Goal: Task Accomplishment & Management: Manage account settings

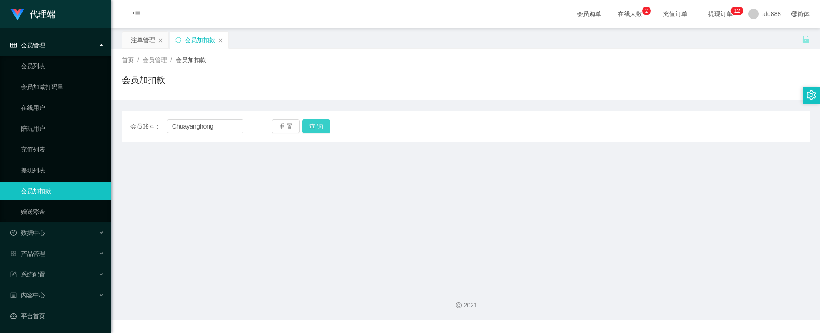
type input "Chuayanghong"
click at [315, 128] on button "查 询" at bounding box center [316, 127] width 28 height 14
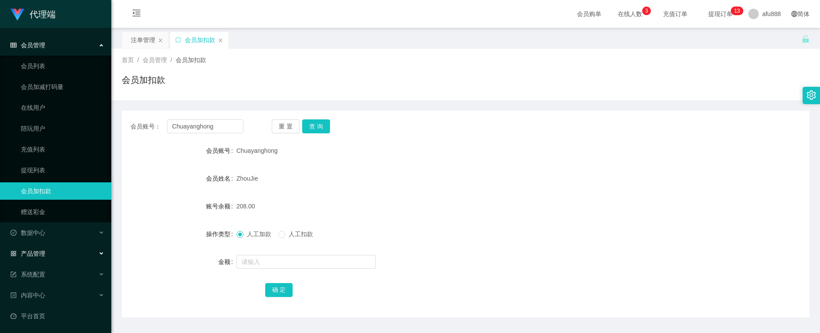
click at [54, 254] on div "产品管理" at bounding box center [55, 253] width 111 height 17
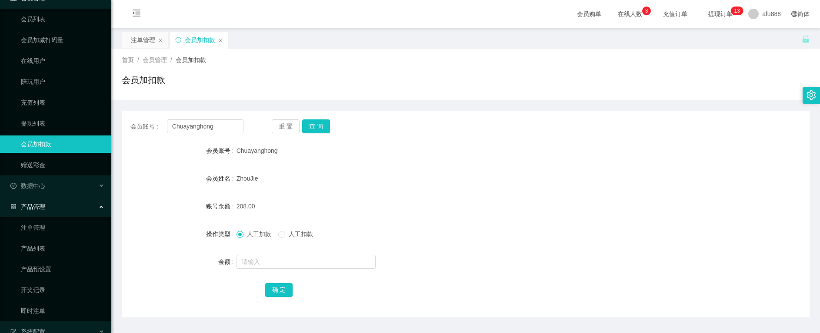
scroll to position [87, 0]
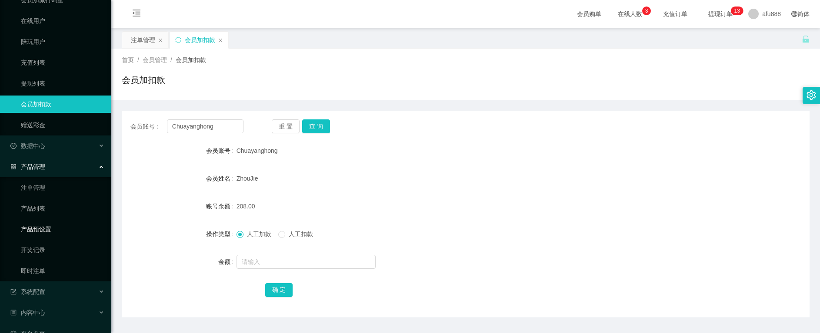
click at [47, 233] on link "产品预设置" at bounding box center [62, 229] width 83 height 17
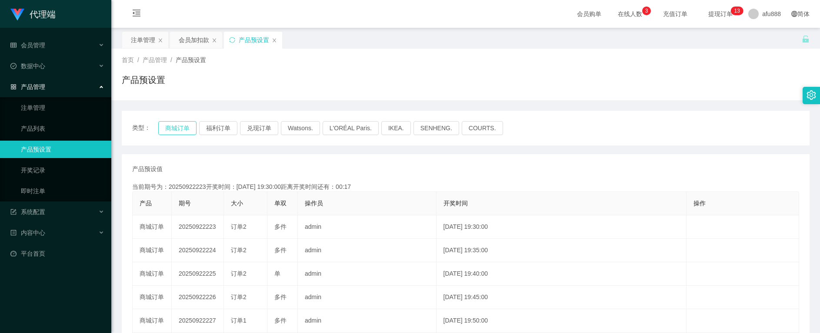
click at [189, 130] on button "商城订单" at bounding box center [177, 128] width 38 height 14
click at [183, 45] on div "会员加扣款" at bounding box center [194, 40] width 30 height 17
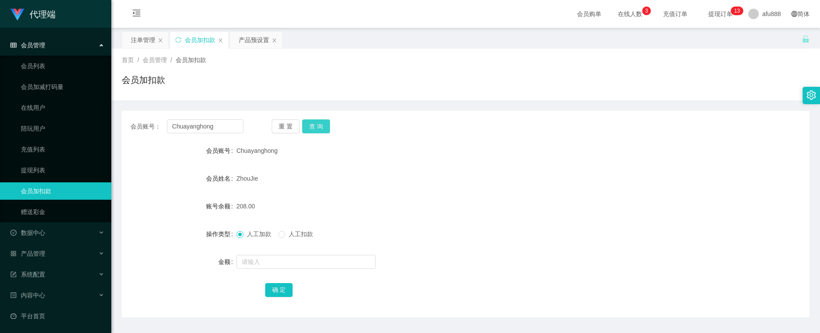
click at [315, 126] on button "查 询" at bounding box center [316, 127] width 28 height 14
click at [320, 128] on button "查 询" at bounding box center [316, 127] width 28 height 14
click at [318, 128] on button "查 询" at bounding box center [316, 127] width 28 height 14
click at [317, 128] on button "查 询" at bounding box center [316, 127] width 28 height 14
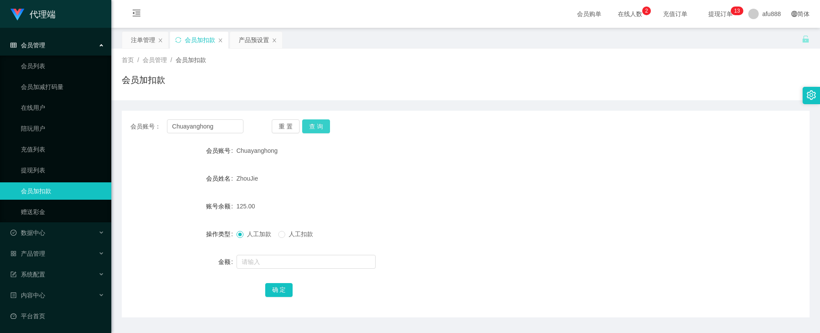
click at [319, 128] on button "查 询" at bounding box center [316, 127] width 28 height 14
click at [199, 127] on input "Chuayanghong" at bounding box center [205, 127] width 77 height 14
click at [199, 126] on input "Chuayanghong" at bounding box center [205, 127] width 77 height 14
click at [51, 236] on div "数据中心" at bounding box center [55, 232] width 111 height 17
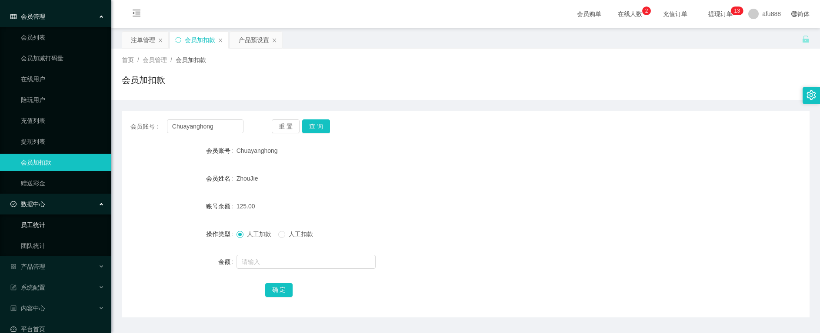
scroll to position [42, 0]
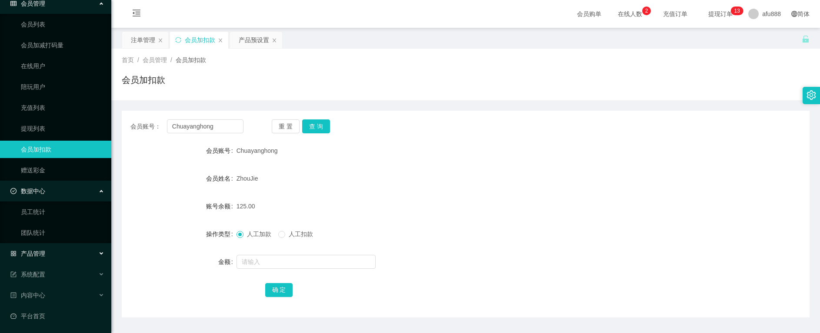
click at [60, 248] on div "产品管理" at bounding box center [55, 253] width 111 height 17
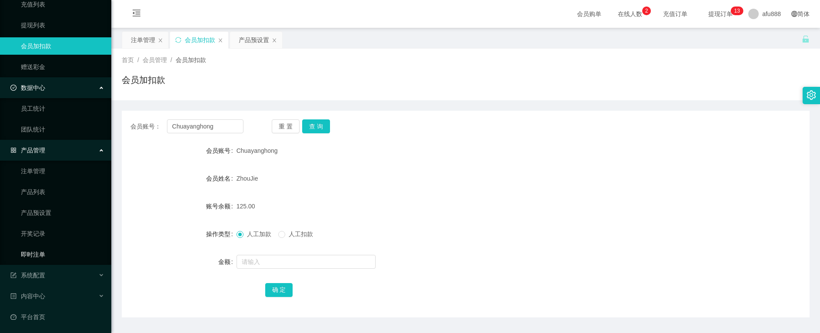
scroll to position [146, 0]
click at [37, 173] on link "注单管理" at bounding box center [62, 170] width 83 height 17
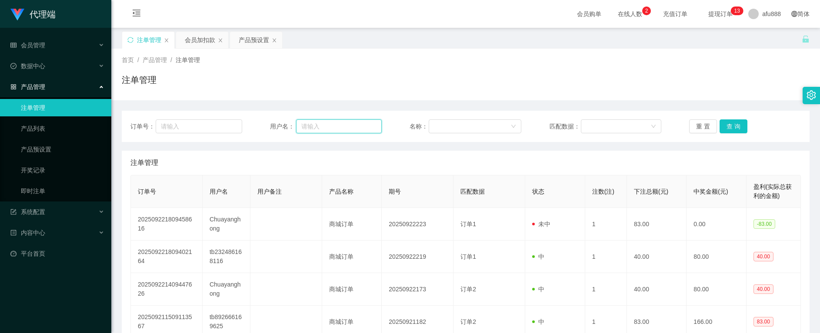
click at [323, 124] on input "text" at bounding box center [339, 127] width 86 height 14
paste input "Chuayanghong"
type input "Chuayanghong"
click at [732, 122] on button "查 询" at bounding box center [733, 127] width 28 height 14
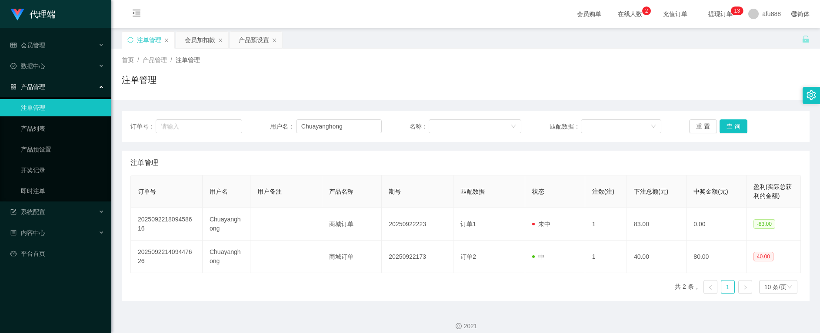
click at [492, 300] on div "订单号 用户名 用户备注 产品名称 期号 匹配数据 状态 注数(注) 下注总额(元) 中奖金额(元) 盈利(实际总获利的金额) 202509221809458…" at bounding box center [465, 238] width 670 height 126
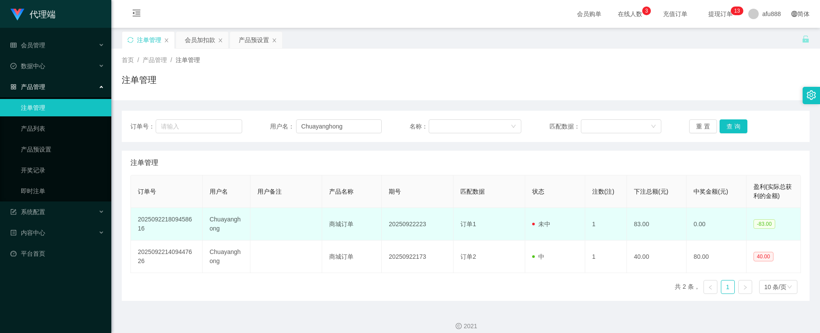
click at [216, 217] on td "Chuayanghong" at bounding box center [227, 224] width 48 height 33
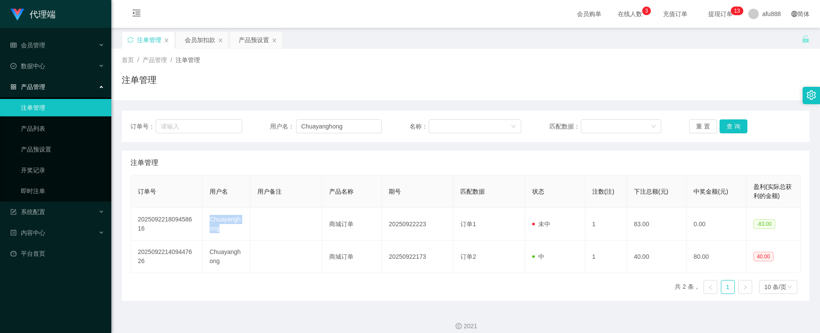
copy td "Chuayanghong"
click at [206, 42] on div "会员加扣款" at bounding box center [200, 40] width 30 height 17
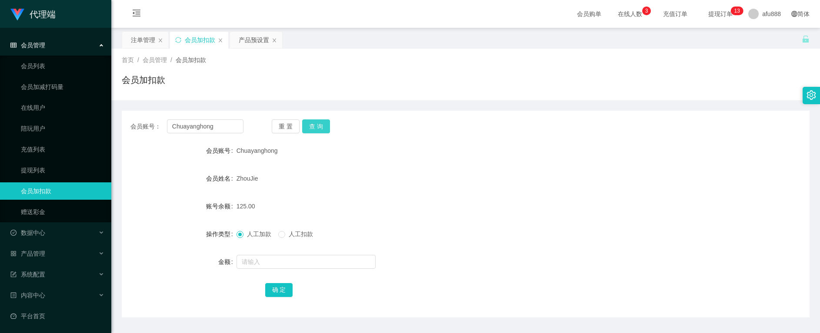
click at [317, 126] on button "查 询" at bounding box center [316, 127] width 28 height 14
click at [251, 261] on input "text" at bounding box center [305, 262] width 139 height 14
type input "166"
drag, startPoint x: 283, startPoint y: 291, endPoint x: 281, endPoint y: 271, distance: 19.7
click at [283, 291] on button "确 定" at bounding box center [279, 290] width 28 height 14
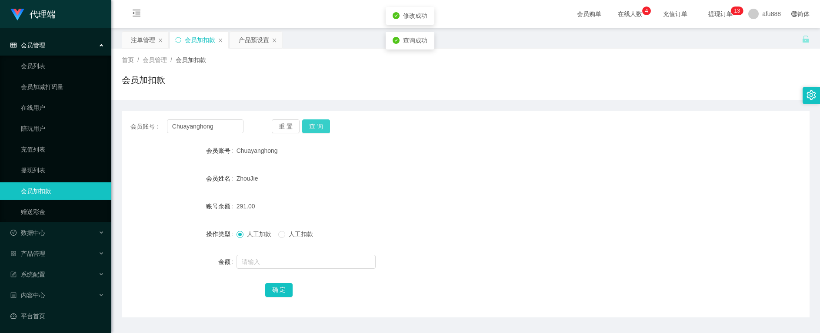
click at [319, 126] on button "查 询" at bounding box center [316, 127] width 28 height 14
click at [316, 126] on button "查 询" at bounding box center [316, 127] width 28 height 14
click at [314, 129] on button "查 询" at bounding box center [316, 127] width 28 height 14
click at [314, 122] on button "查 询" at bounding box center [316, 127] width 28 height 14
click at [313, 127] on button "查 询" at bounding box center [316, 127] width 28 height 14
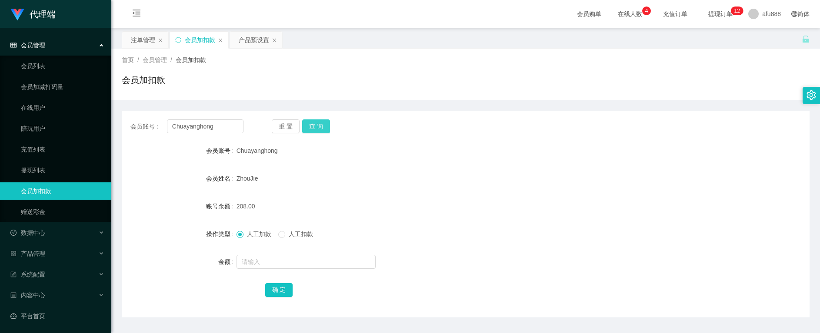
click at [317, 125] on button "查 询" at bounding box center [316, 127] width 28 height 14
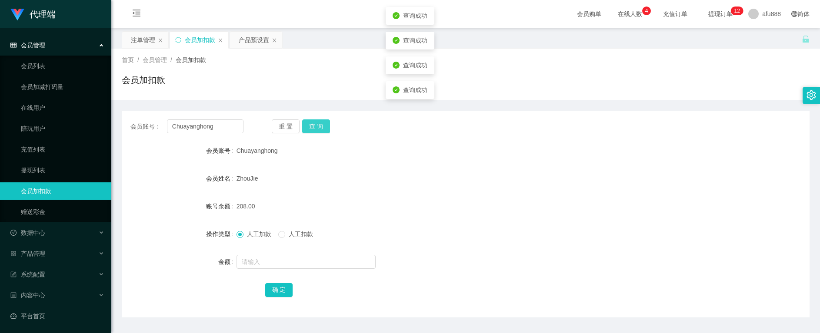
click at [317, 125] on button "查 询" at bounding box center [316, 127] width 28 height 14
click at [569, 224] on form "会员账号 Chuayanghong 会员姓名 [PERSON_NAME] 账号余额 208.00 操作类型 人工加款 人工扣款 金额 确 定" at bounding box center [466, 220] width 688 height 156
drag, startPoint x: 216, startPoint y: 126, endPoint x: 106, endPoint y: 125, distance: 110.0
click at [108, 125] on section "代理端 会员管理 会员列表 会员加减打码量 在线用户 陪玩用户 充值列表 提现列表 会员加扣款 赠送彩金 数据中心 员工统计 团队统计 产品管理 注单管理 产…" at bounding box center [410, 179] width 820 height 358
click at [43, 68] on link "会员列表" at bounding box center [62, 65] width 83 height 17
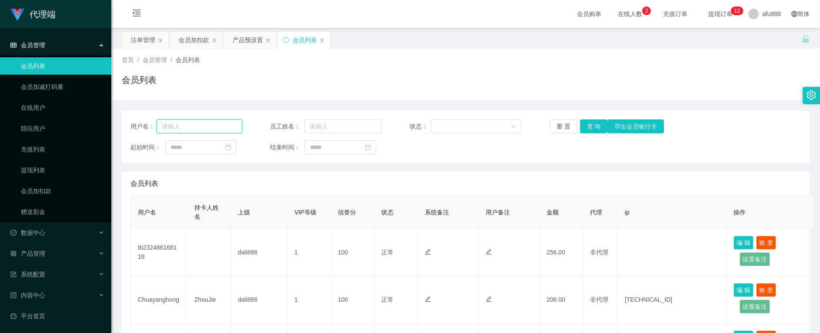
drag, startPoint x: 201, startPoint y: 127, endPoint x: 256, endPoint y: 128, distance: 55.6
click at [201, 127] on input "text" at bounding box center [199, 127] width 86 height 14
paste input "Chuayanghong"
type input "Chuayanghong"
click at [588, 128] on button "查 询" at bounding box center [594, 127] width 28 height 14
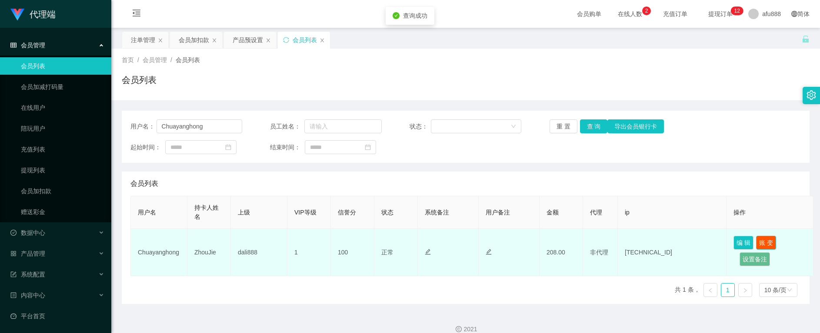
click at [764, 240] on button "账 变" at bounding box center [766, 243] width 20 height 14
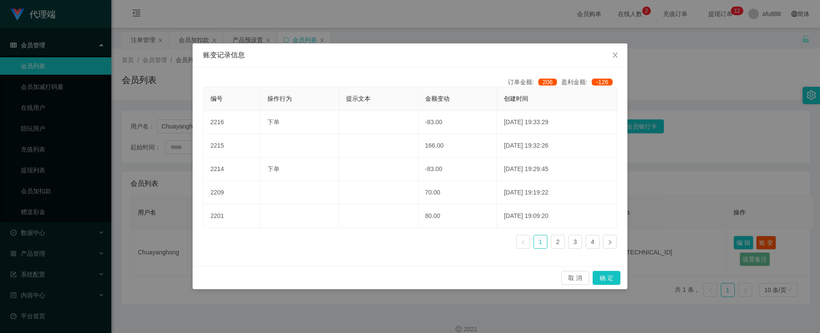
click at [497, 302] on div "账变记录信息 订单金额: 206 盈利金额: -126 编号 操作行为 提示文本 金额变动 创建时间 2216 下单 -83.00 [DATE] 19:33:…" at bounding box center [410, 166] width 820 height 333
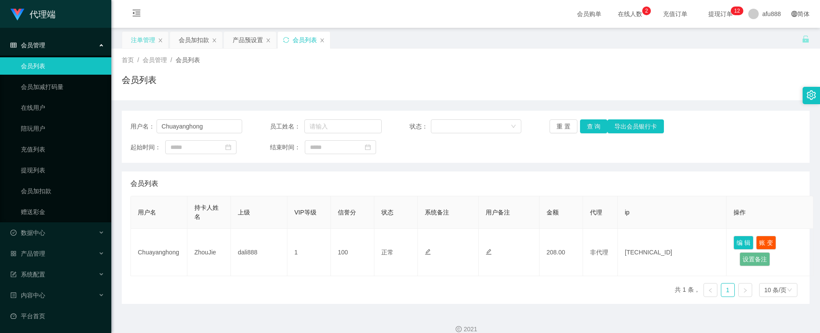
click at [137, 40] on div "注单管理" at bounding box center [143, 40] width 24 height 17
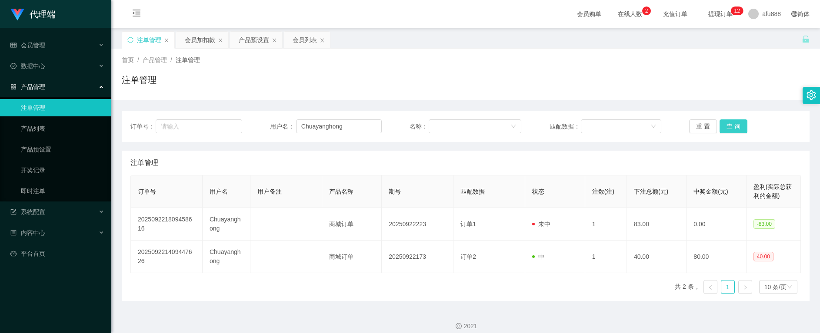
click at [726, 126] on button "查 询" at bounding box center [733, 127] width 28 height 14
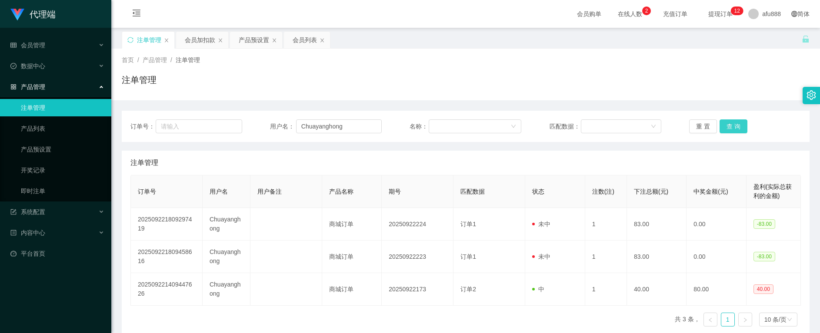
click at [726, 126] on button "查 询" at bounding box center [733, 127] width 28 height 14
click at [727, 124] on button "查 询" at bounding box center [733, 127] width 28 height 14
click at [727, 124] on div "重 置 查 询" at bounding box center [745, 127] width 112 height 14
click at [725, 127] on button "查 询" at bounding box center [733, 127] width 28 height 14
click at [197, 40] on div "会员加扣款" at bounding box center [200, 40] width 30 height 17
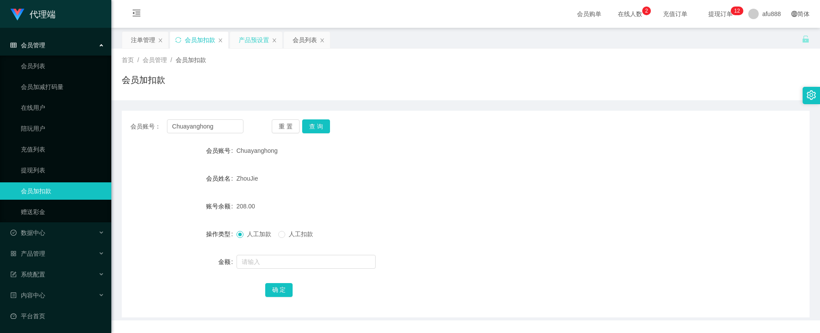
click at [251, 43] on div "产品预设置" at bounding box center [254, 40] width 30 height 17
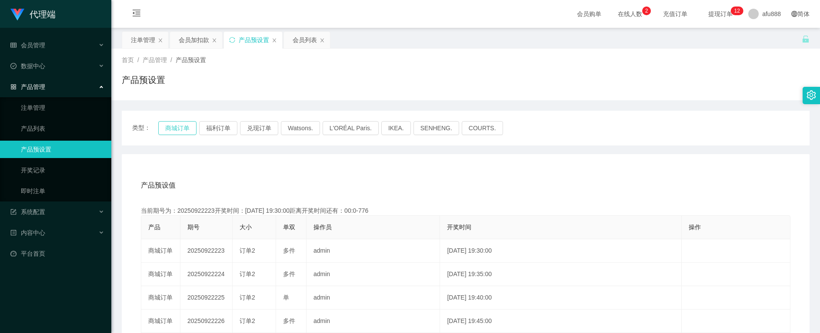
click at [183, 129] on button "商城订单" at bounding box center [177, 128] width 38 height 14
click at [140, 42] on div "注单管理" at bounding box center [143, 40] width 24 height 17
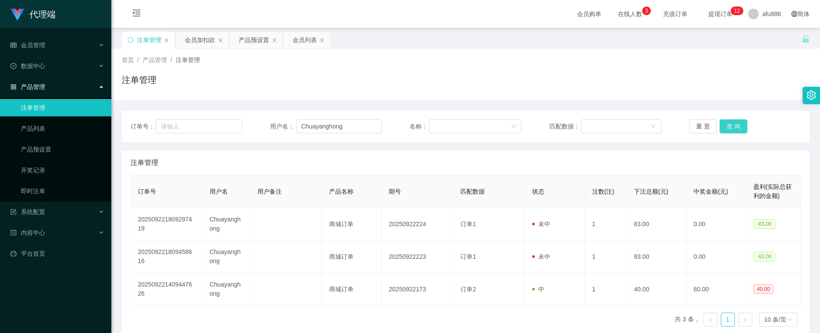
click at [736, 125] on button "查 询" at bounding box center [733, 127] width 28 height 14
click at [735, 125] on button "查 询" at bounding box center [733, 127] width 28 height 14
click at [735, 125] on div "重 置 查 询" at bounding box center [745, 127] width 112 height 14
click at [735, 125] on button "查 询" at bounding box center [733, 127] width 28 height 14
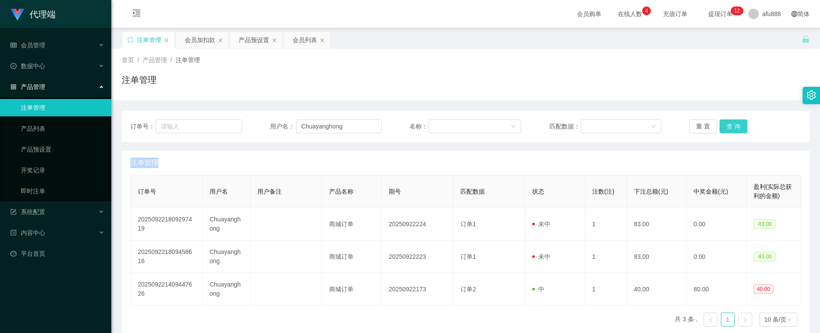
click at [727, 129] on button "查 询" at bounding box center [733, 127] width 28 height 14
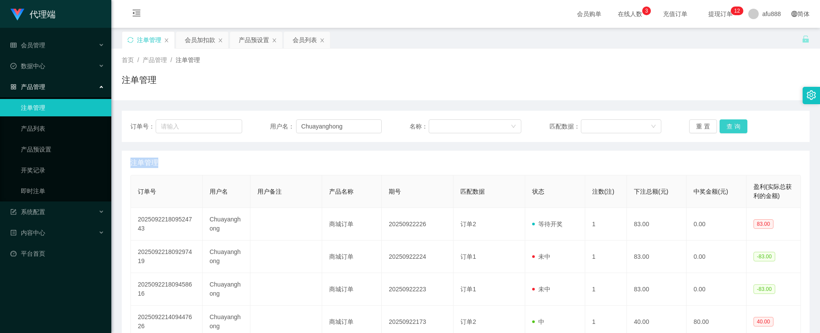
click at [732, 123] on button "查 询" at bounding box center [733, 127] width 28 height 14
click at [189, 41] on div "会员加扣款" at bounding box center [200, 40] width 30 height 17
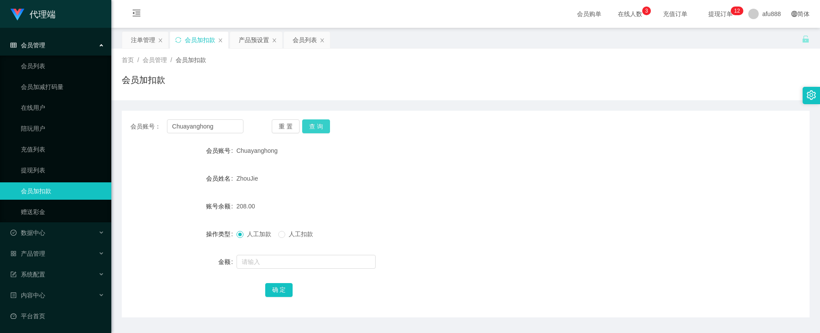
click at [317, 125] on button "查 询" at bounding box center [316, 127] width 28 height 14
click at [318, 125] on button "查 询" at bounding box center [316, 127] width 28 height 14
drag, startPoint x: 318, startPoint y: 125, endPoint x: 407, endPoint y: 89, distance: 95.9
click at [318, 125] on button "查 询" at bounding box center [320, 127] width 37 height 14
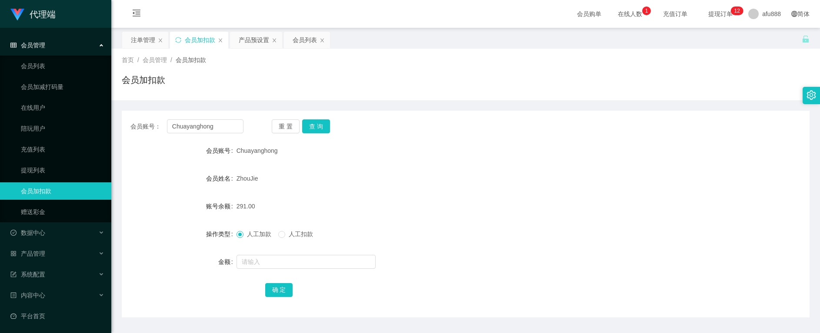
click at [710, 12] on span "提现订单 0 1 2 3 4 5 6 7 8 9 0 1 2 3 4 5 6 7 8 9 0 1 2 3 4 5 6 7 8 9 0 1 2 3 4 5 6 …" at bounding box center [720, 14] width 33 height 6
